Goal: Communication & Community: Answer question/provide support

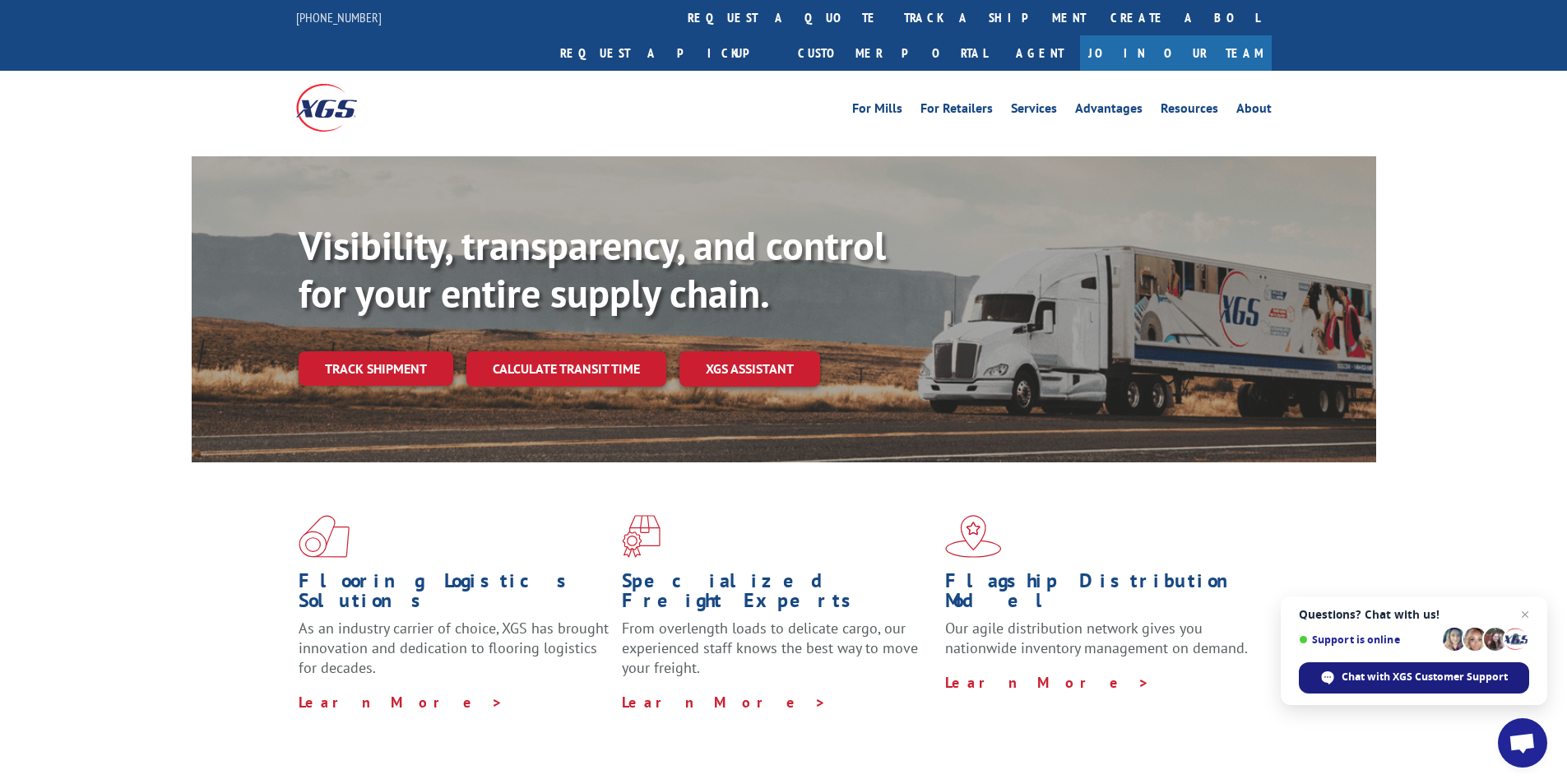
click at [1447, 679] on span "Chat with XGS Customer Support" at bounding box center [1424, 676] width 166 height 14
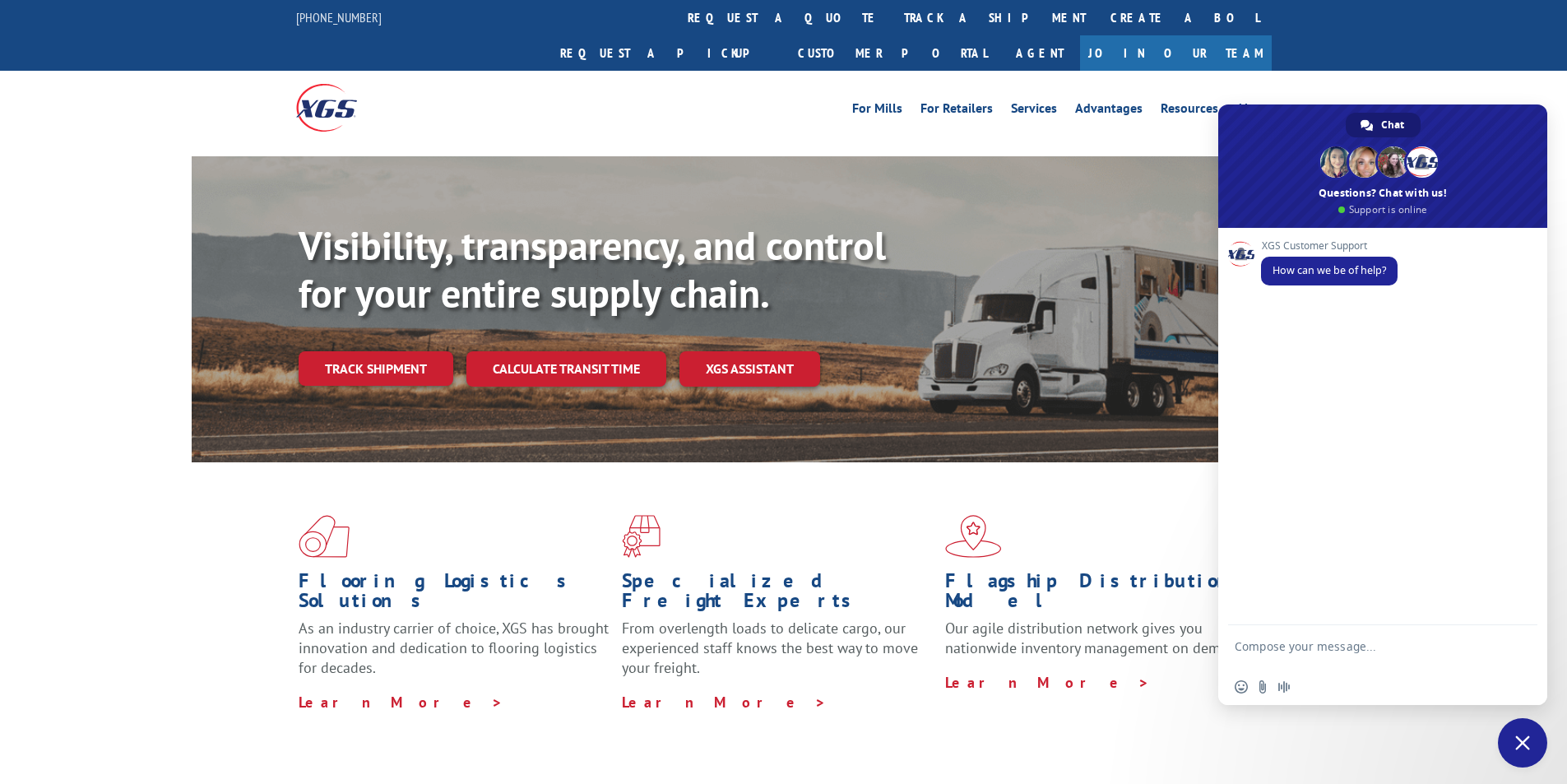
click at [1380, 645] on textarea "Compose your message..." at bounding box center [1364, 653] width 260 height 30
paste textarea "Hello My name is [PERSON_NAME] from Tforce Worldwide [PHONE_NUMBER] Email [EMAI…"
type textarea "Hello My name is [PERSON_NAME] from Tforce Worldwide [PHONE_NUMBER] Email [EMAI…"
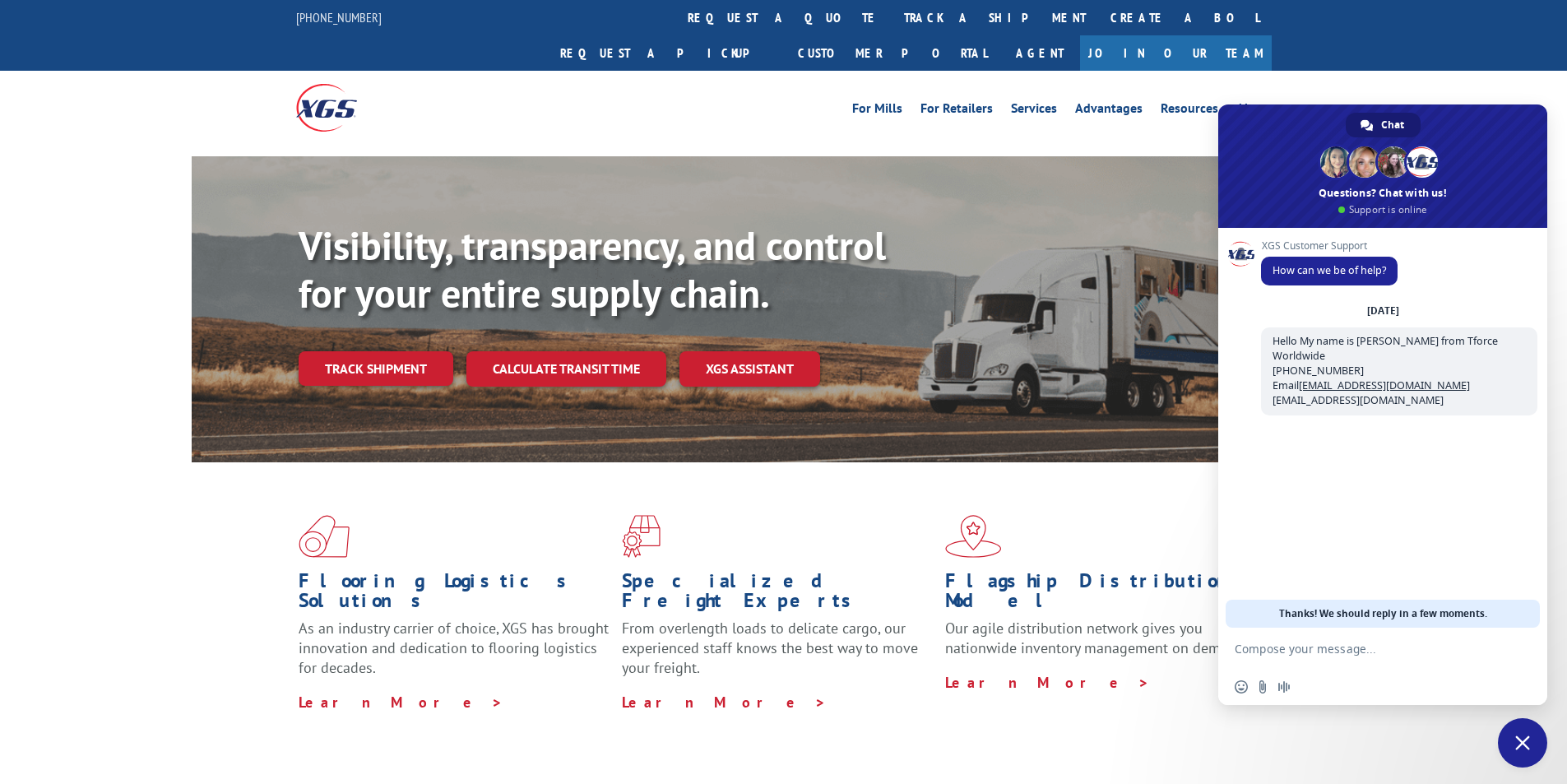
click at [1384, 651] on textarea "Compose your message..." at bounding box center [1364, 648] width 260 height 14
paste textarea "Good morning. I would appreciate an update on the scheduled pickups"
click at [1410, 662] on textarea "Good morning. I would appreciate an update on the scheduled pickups" at bounding box center [1364, 653] width 260 height 30
paste textarea "COR99889860"
type textarea "Good morning. I would appreciate an update on the scheduled pickups COR99889860"
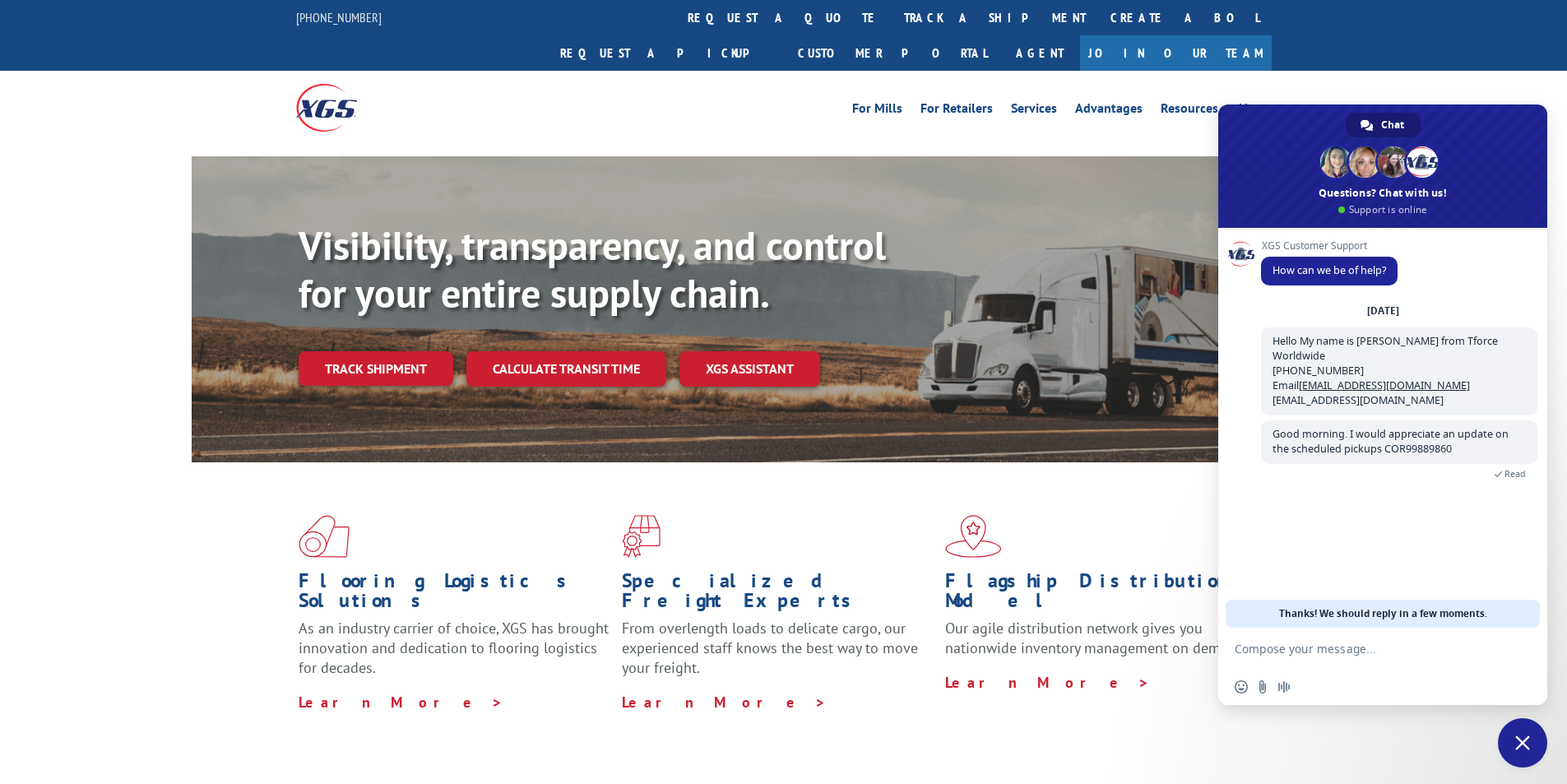
click at [1403, 647] on textarea "Compose your message..." at bounding box center [1364, 648] width 260 height 14
paste textarea "[PERSON_NAME] & ASSOCIATES [STREET_ADDRESS] Contact : Contact Type: Phone : [PH…"
type textarea "[PERSON_NAME] & ASSOCIATES [STREET_ADDRESS] Contact : Contact Type: Phone : [PH…"
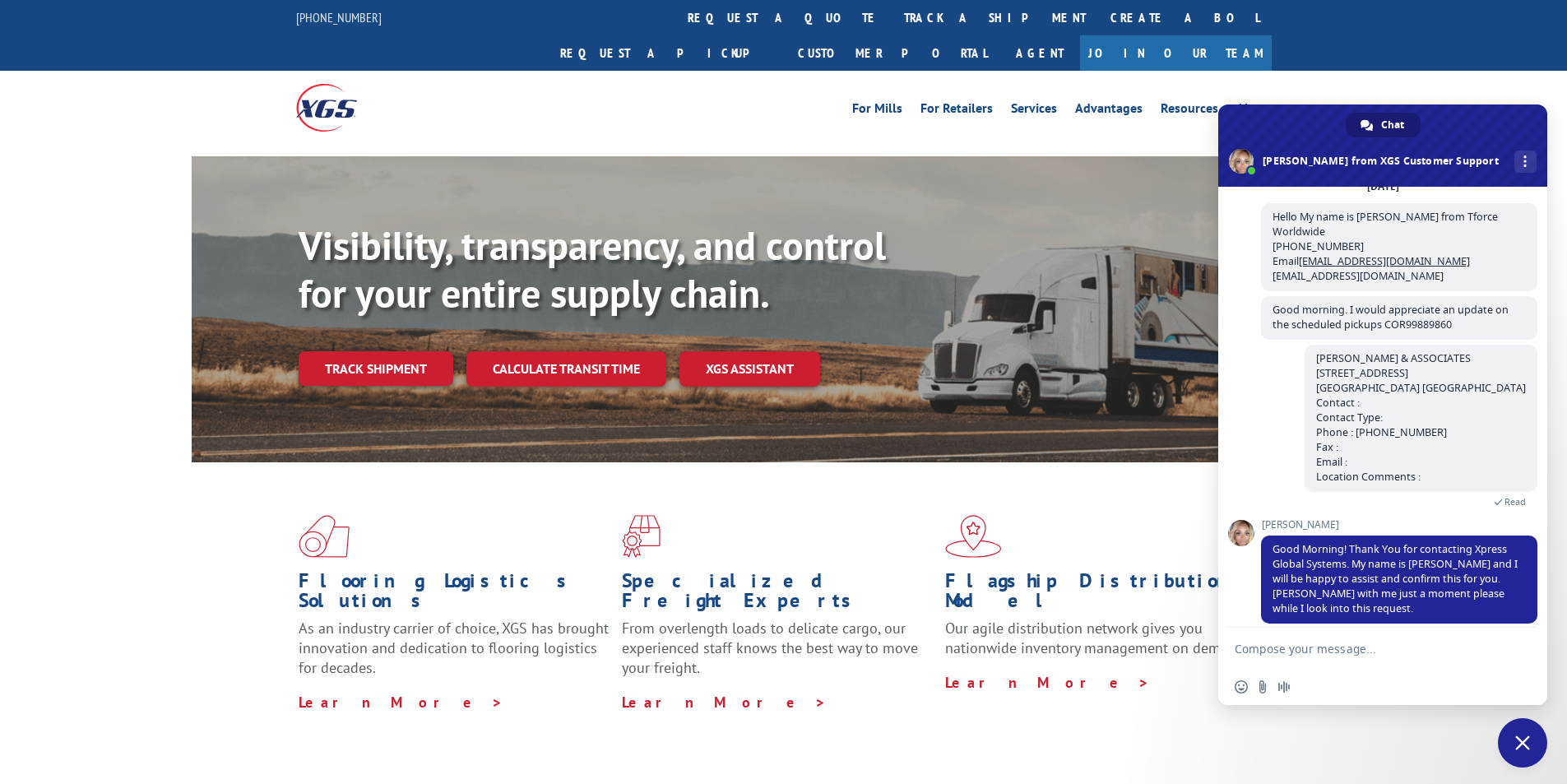
scroll to position [98, 0]
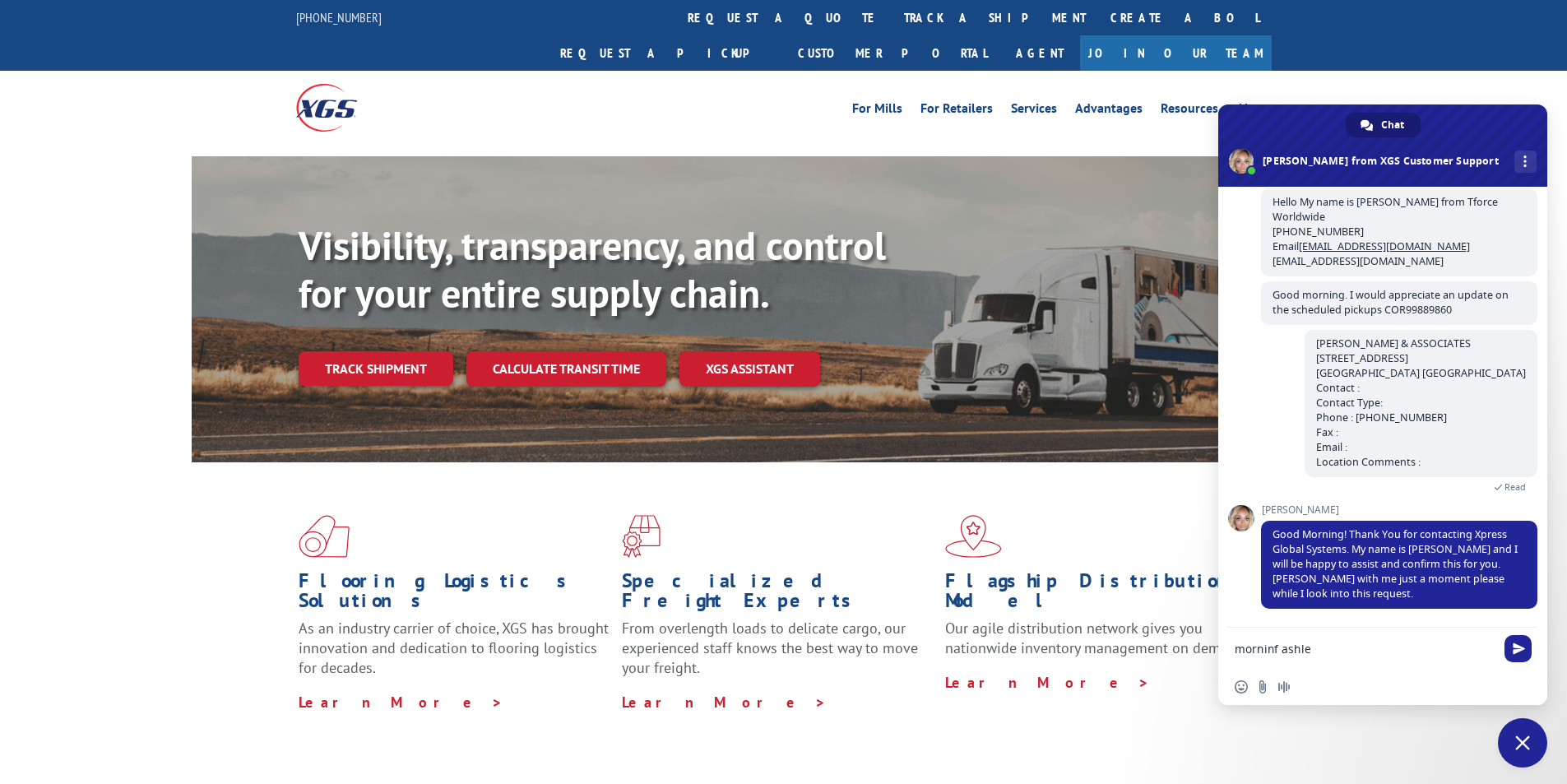
type textarea "morninf ashlee"
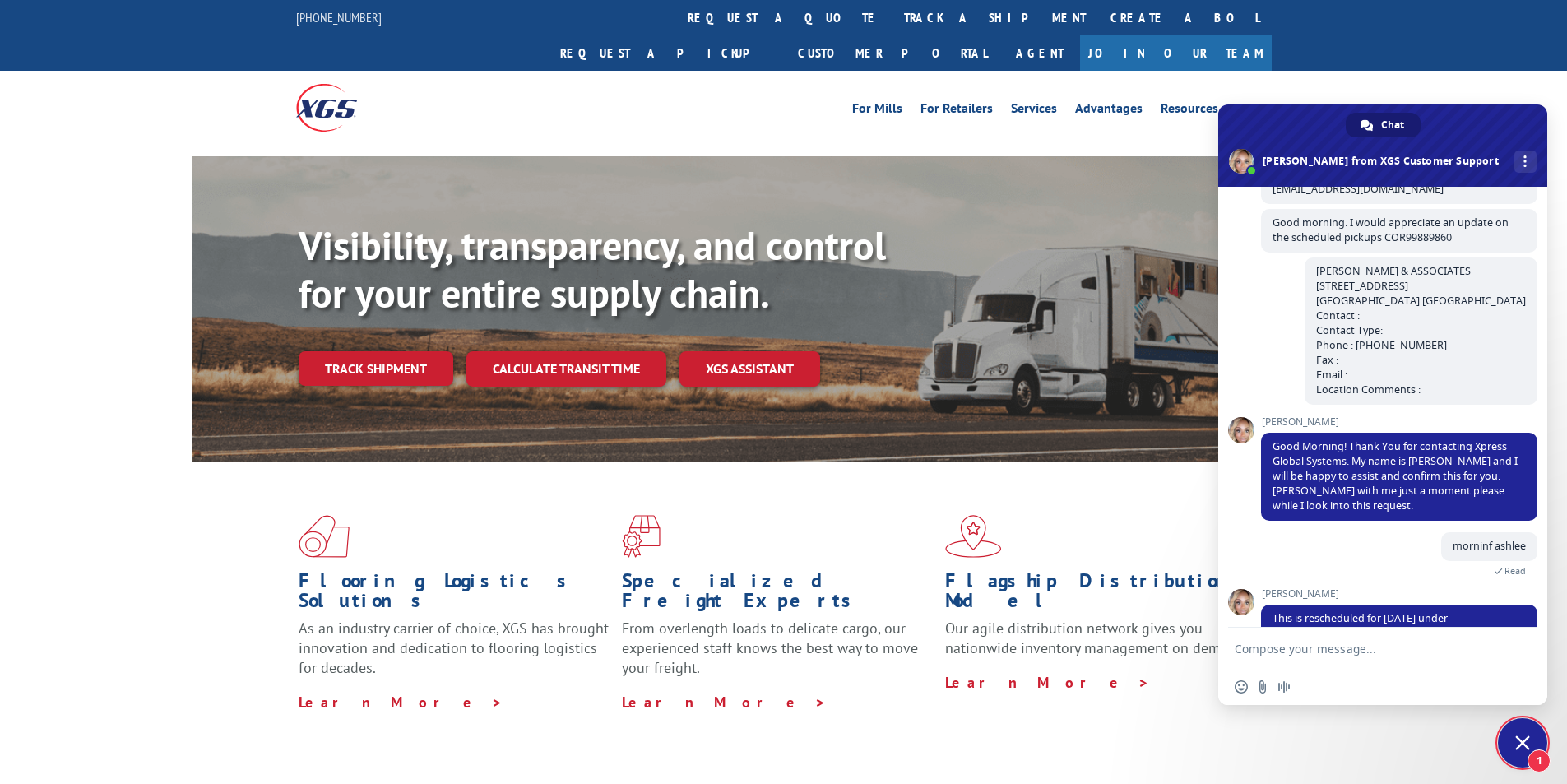
scroll to position [239, 0]
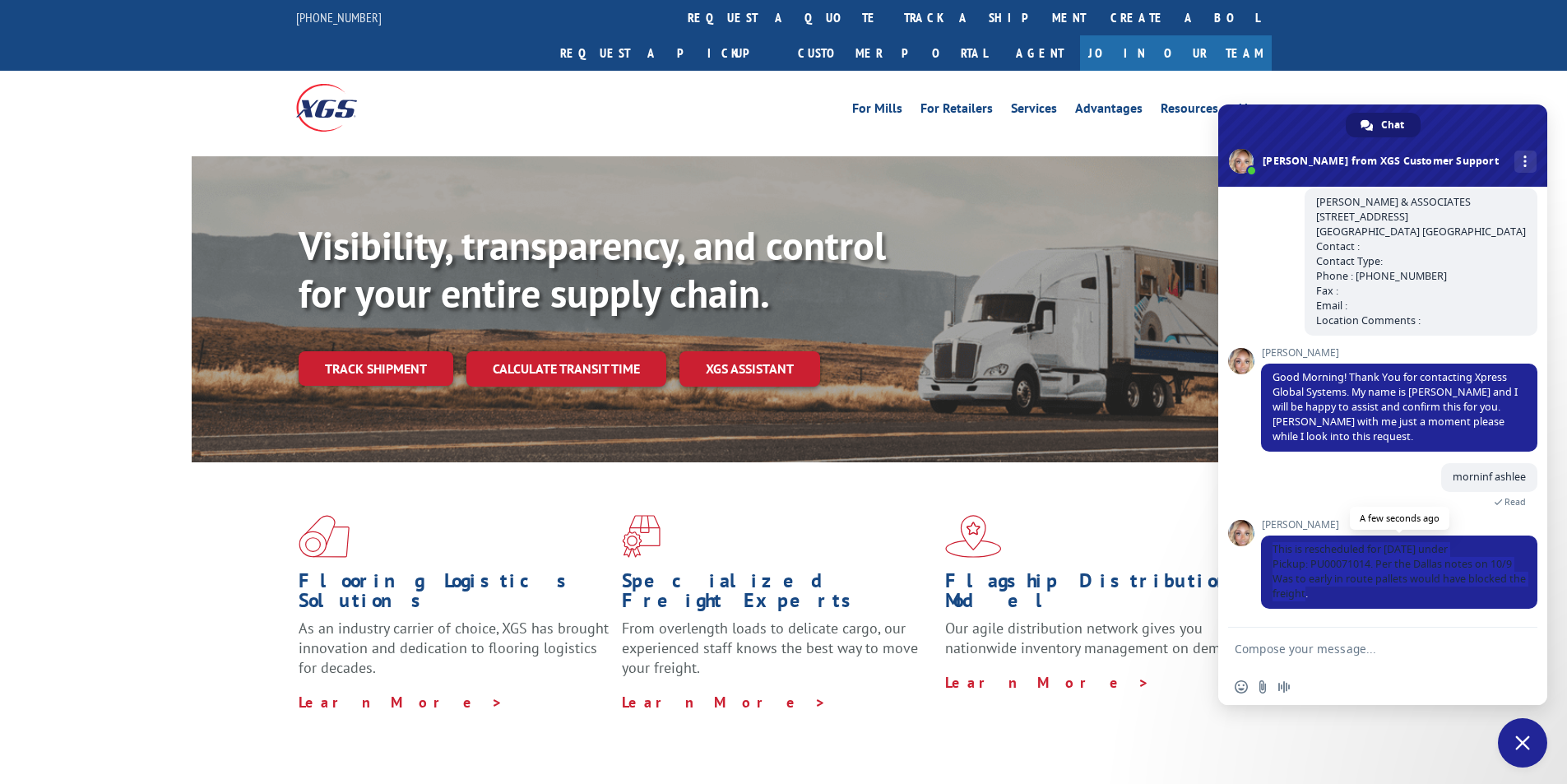
drag, startPoint x: 1270, startPoint y: 542, endPoint x: 1414, endPoint y: 589, distance: 151.5
click at [1414, 589] on span "This is rescheduled for [DATE] under Pickup: PU00071014. Per the Dallas notes o…" at bounding box center [1400, 571] width 277 height 73
copy span "This is rescheduled for [DATE] under Pickup: PU00071014. Per the Dallas notes o…"
click at [1286, 649] on textarea "Compose your message..." at bounding box center [1364, 648] width 260 height 14
click at [1366, 651] on textarea "Compose your message..." at bounding box center [1364, 648] width 260 height 14
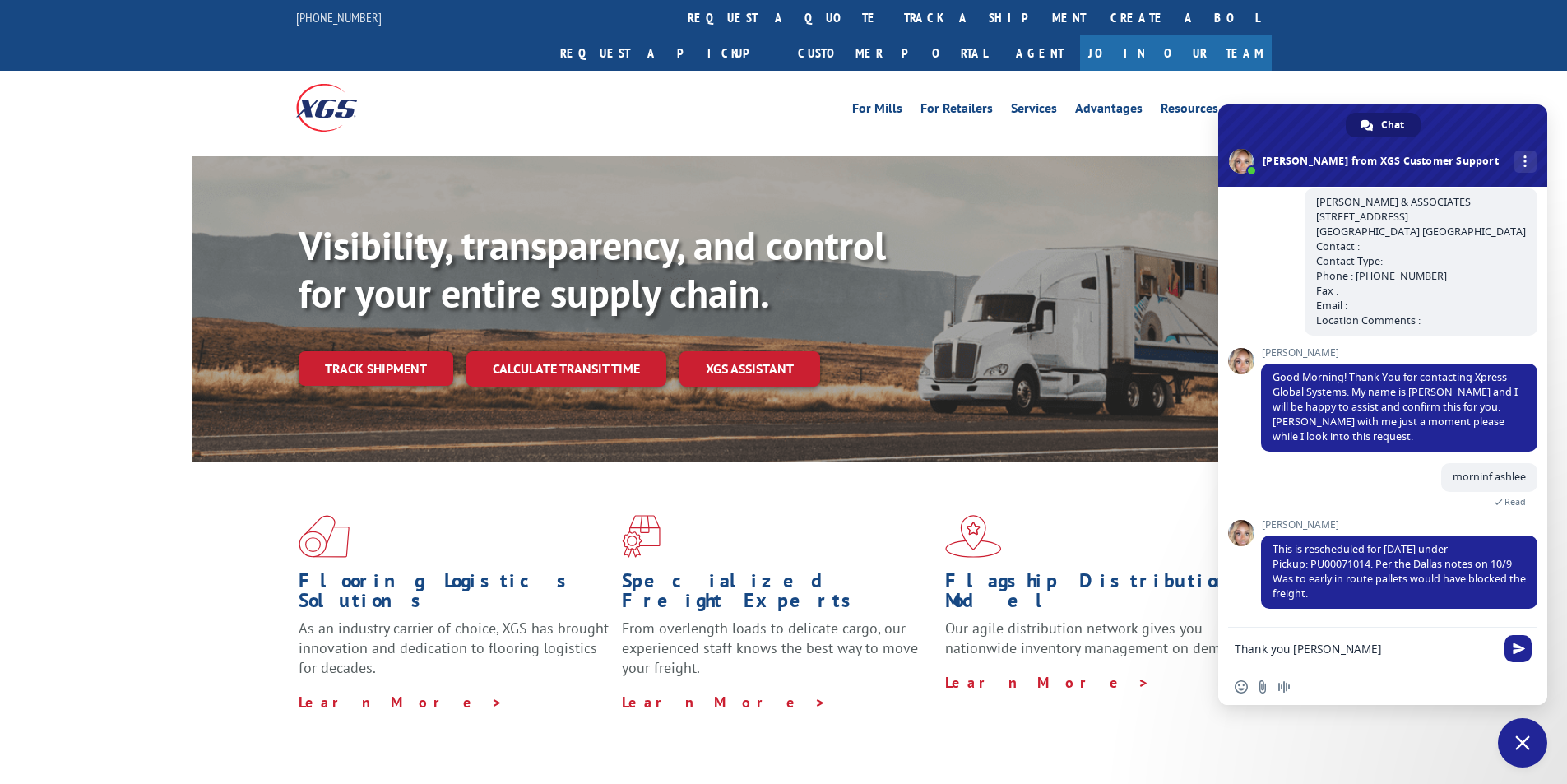
type textarea "Thank you [PERSON_NAME]"
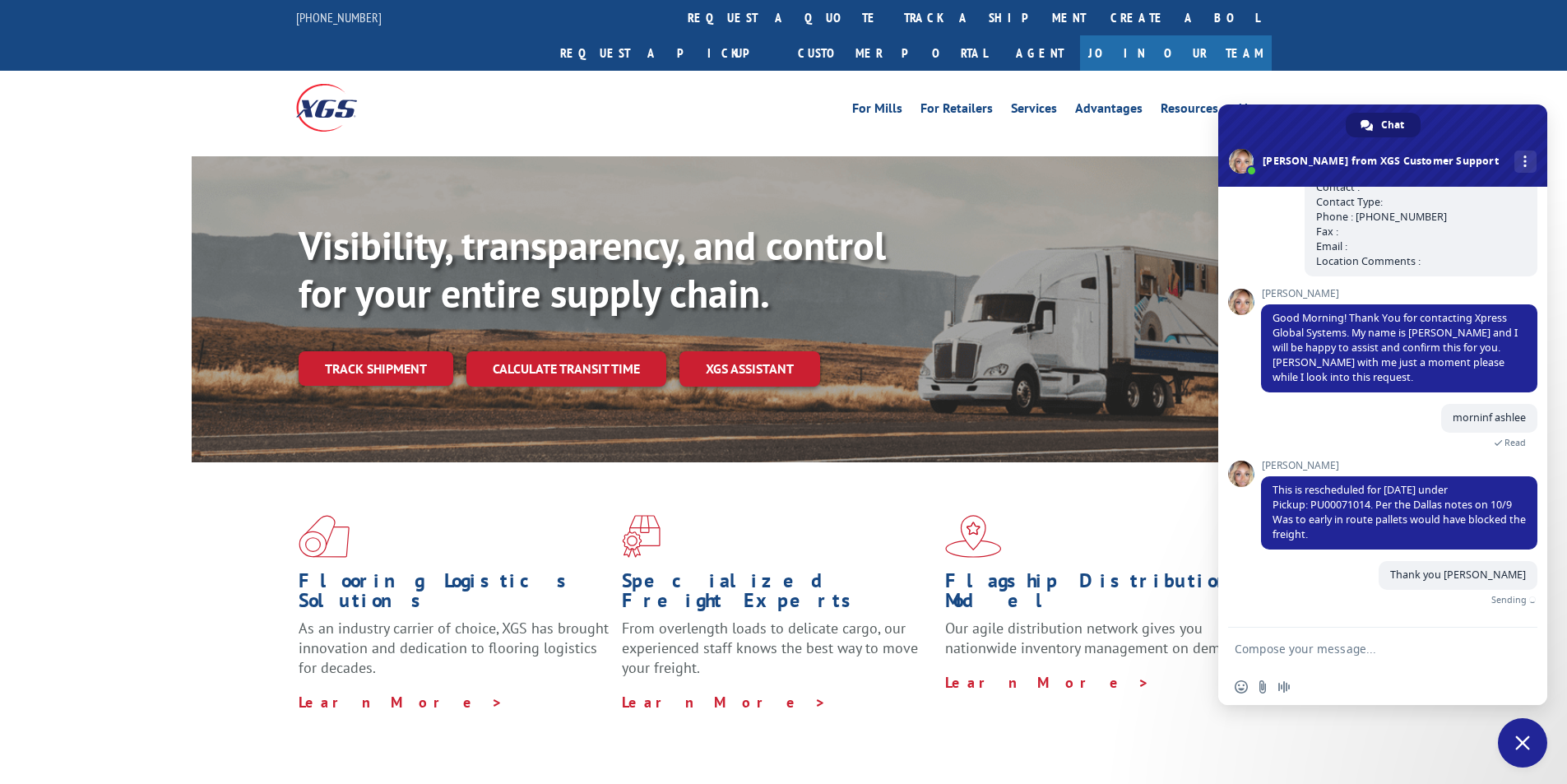
scroll to position [279, 0]
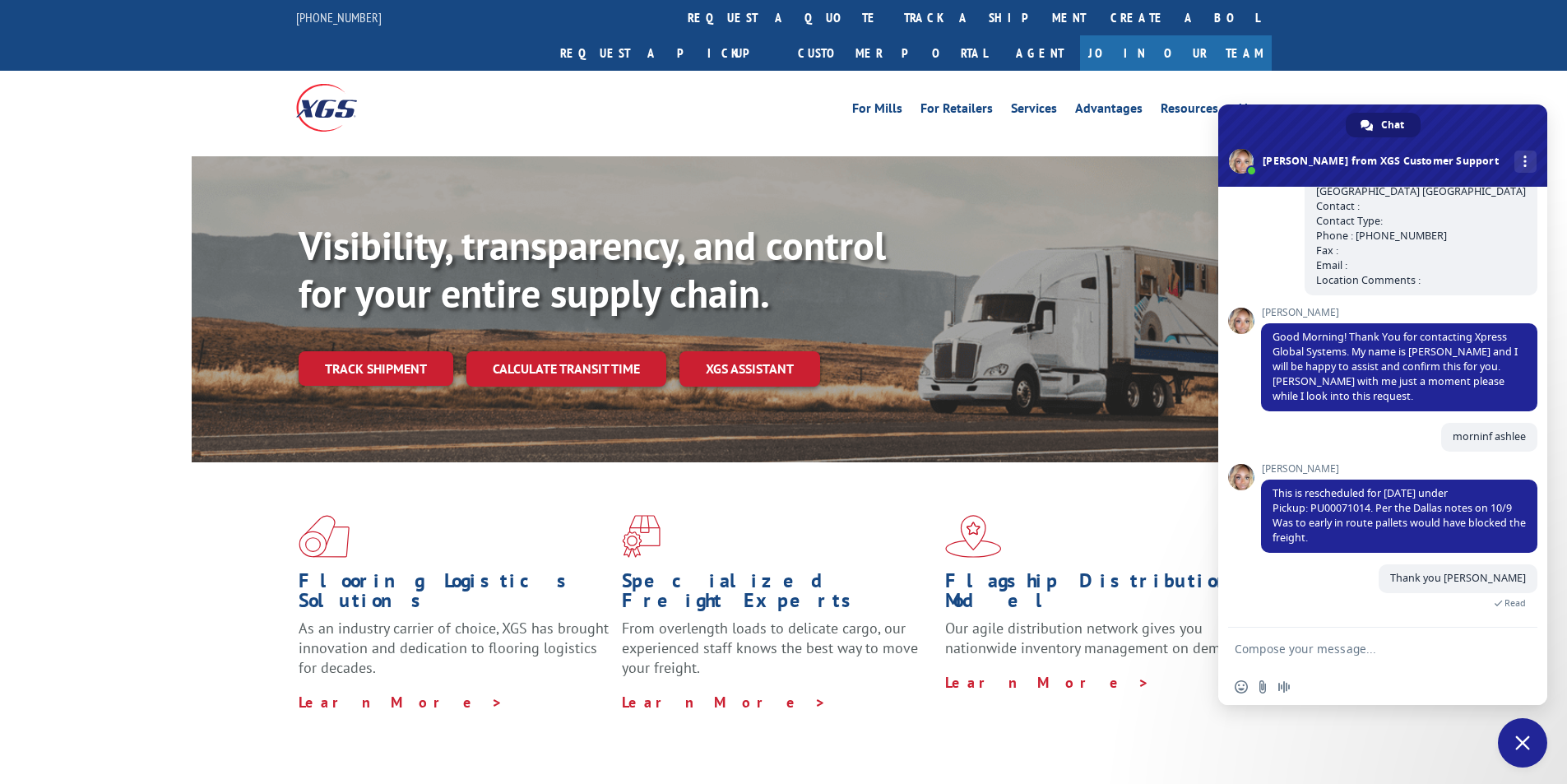
click at [1528, 743] on span "Close chat" at bounding box center [1522, 743] width 14 height 14
